Goal: Task Accomplishment & Management: Manage account settings

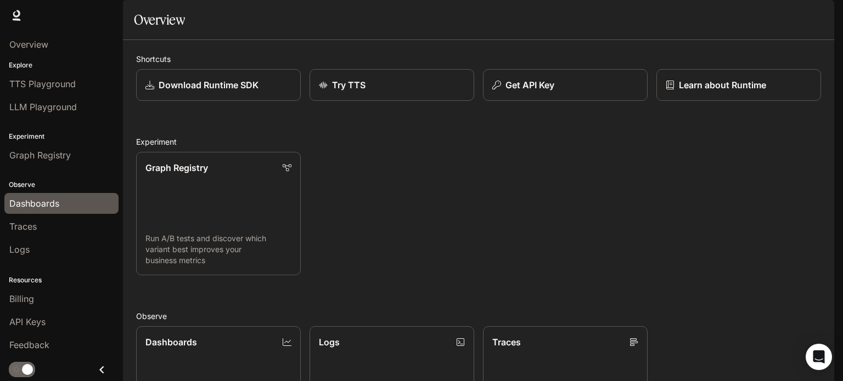
click at [79, 197] on div "Dashboards" at bounding box center [61, 203] width 104 height 13
click at [824, 18] on img "button" at bounding box center [818, 15] width 15 height 15
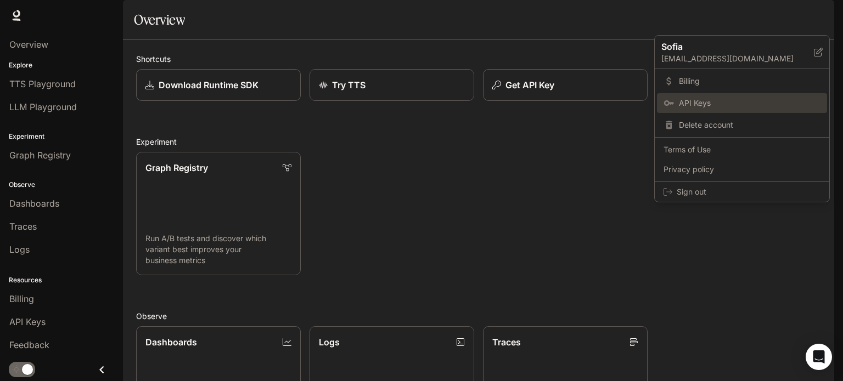
click at [706, 105] on span "API Keys" at bounding box center [750, 103] width 142 height 11
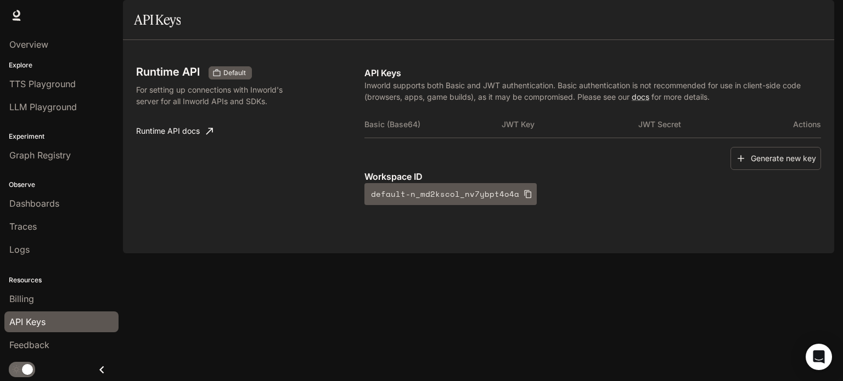
click at [818, 16] on img "button" at bounding box center [818, 15] width 15 height 15
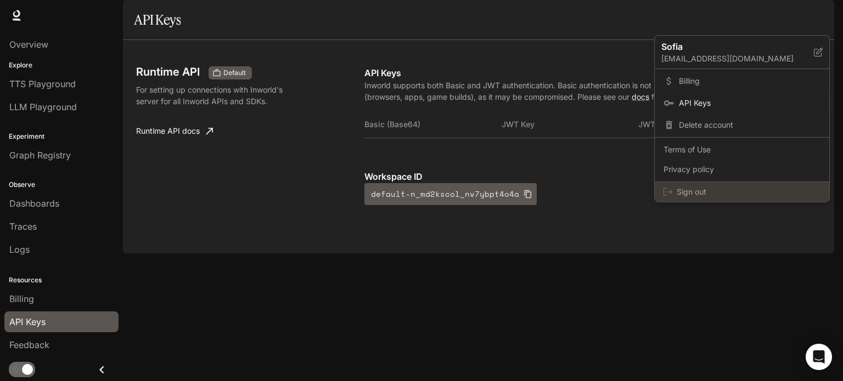
click at [717, 187] on span "Sign out" at bounding box center [749, 192] width 144 height 11
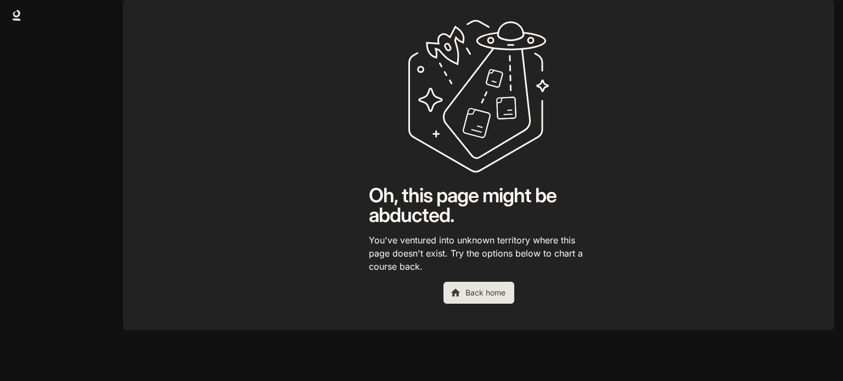
click at [473, 304] on link "Back home" at bounding box center [478, 293] width 71 height 22
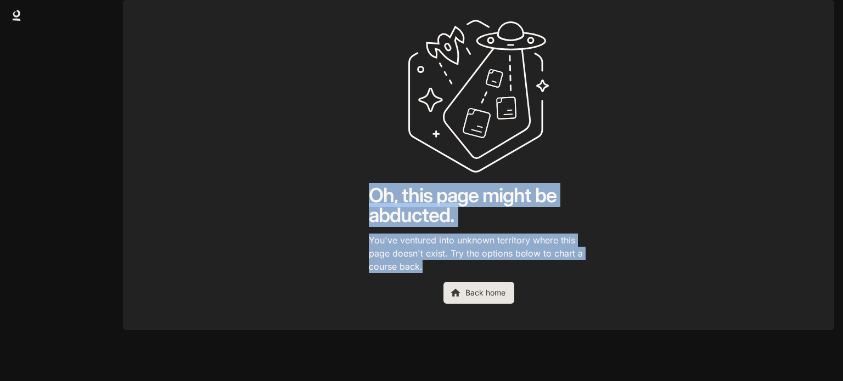
drag, startPoint x: 394, startPoint y: 234, endPoint x: 426, endPoint y: 296, distance: 69.2
click at [426, 296] on div "Oh, this page might be abducted. You've ventured into unknown territory where t…" at bounding box center [478, 161] width 219 height 285
copy div "Oh, this page might be abducted. You've ventured into unknown territory where t…"
